Goal: Task Accomplishment & Management: Use online tool/utility

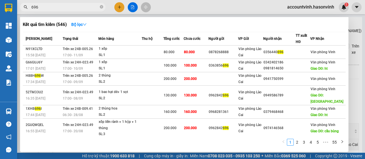
click at [137, 8] on div at bounding box center [182, 79] width 365 height 159
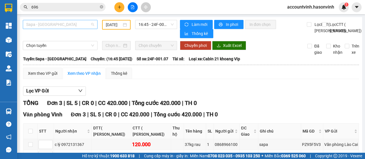
click at [77, 25] on span "Sapa - [GEOGRAPHIC_DATA]" at bounding box center [60, 24] width 68 height 9
click at [114, 24] on input "[DATE]" at bounding box center [114, 25] width 16 height 6
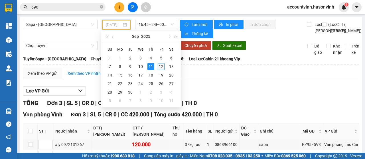
click at [164, 66] on div "12" at bounding box center [161, 66] width 7 height 7
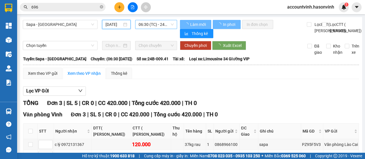
type input "[DATE]"
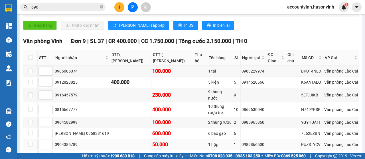
scroll to position [317, 0]
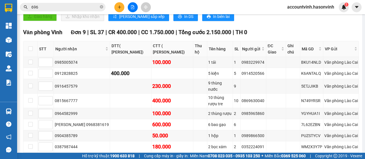
click at [50, 7] on input "696" at bounding box center [64, 7] width 67 height 6
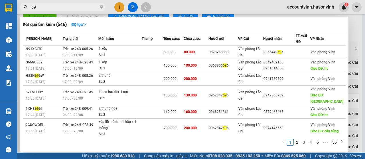
type input "6"
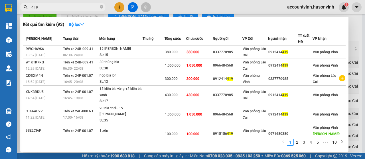
type input "419"
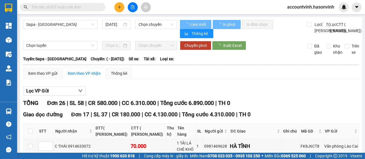
type input "[DATE]"
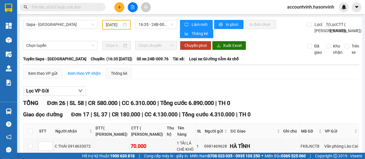
click at [66, 7] on input "text" at bounding box center [64, 7] width 67 height 6
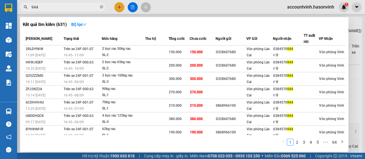
type input "944"
